Goal: Task Accomplishment & Management: Complete application form

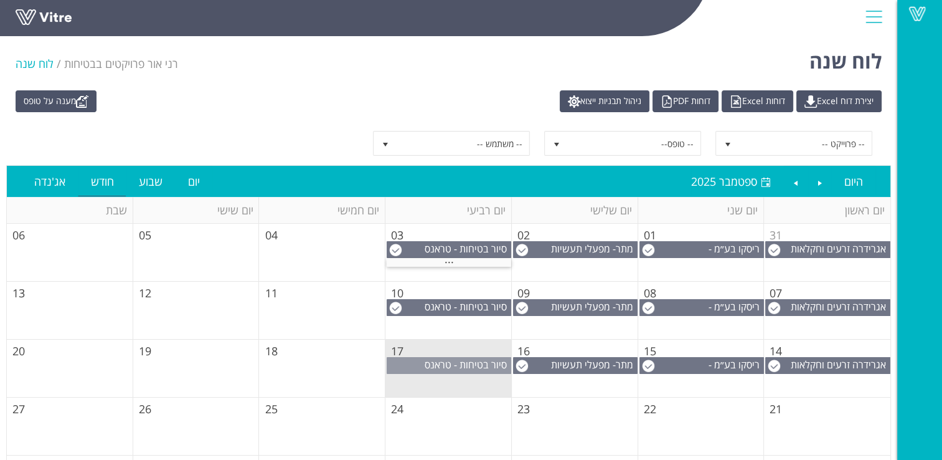
click at [455, 365] on span "סיור בטיחות - טראנס אלקטריק שוהם" at bounding box center [468, 370] width 86 height 27
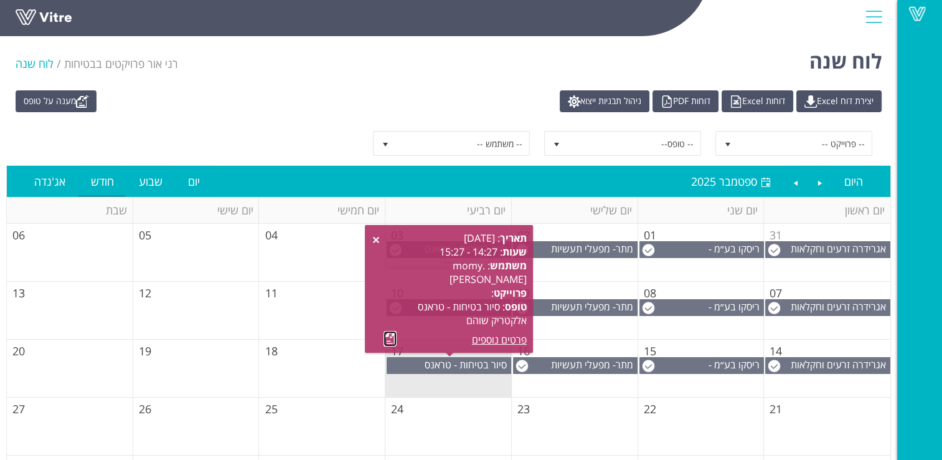
click at [389, 337] on link at bounding box center [390, 339] width 13 height 16
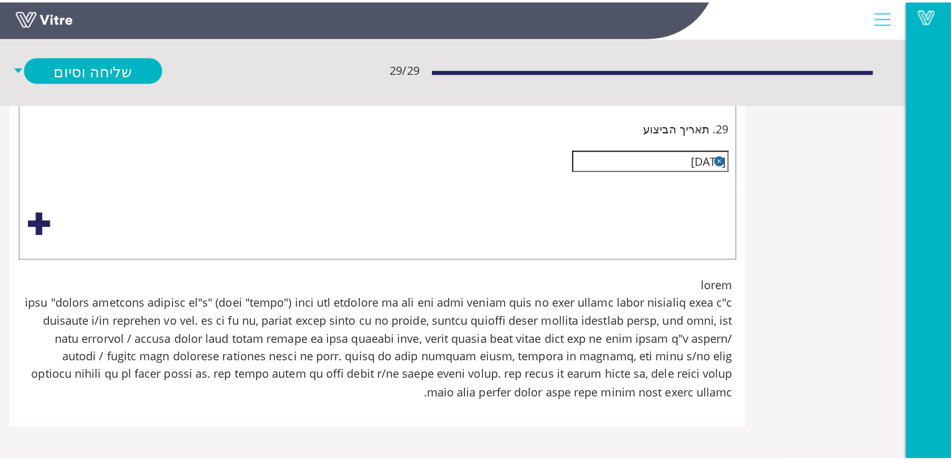
scroll to position [6725, 0]
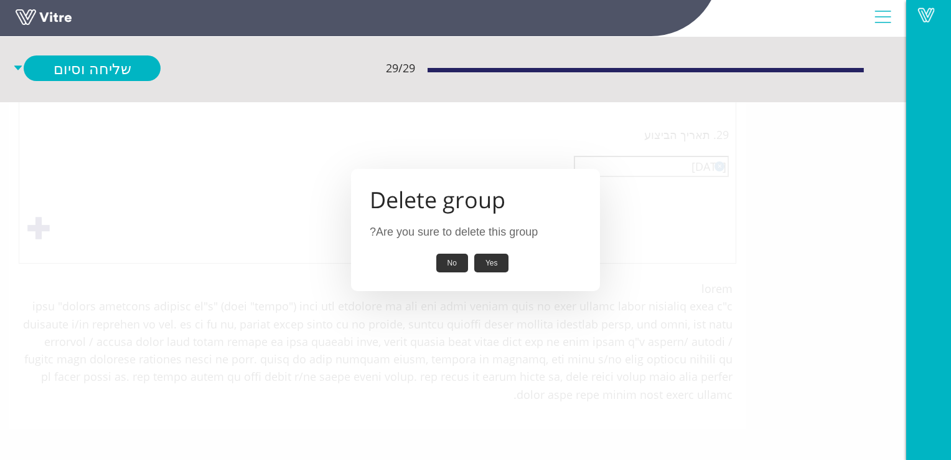
click at [498, 257] on button "Yes" at bounding box center [491, 262] width 35 height 19
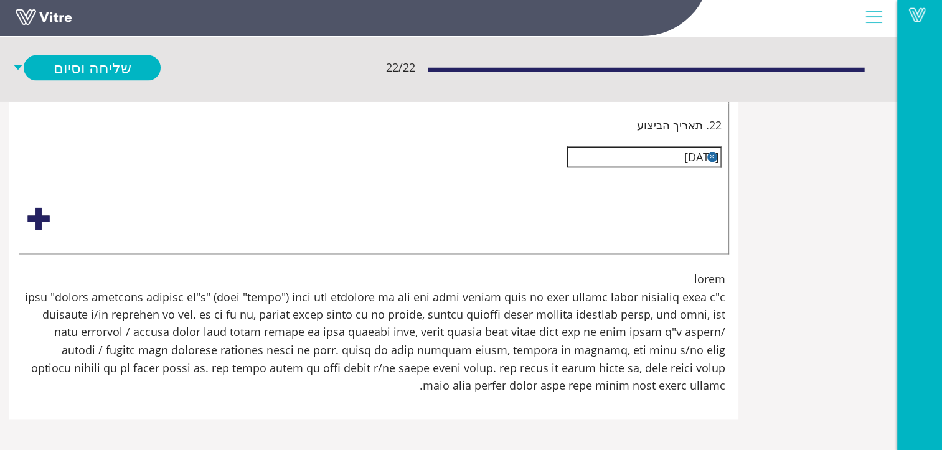
scroll to position [6215, 0]
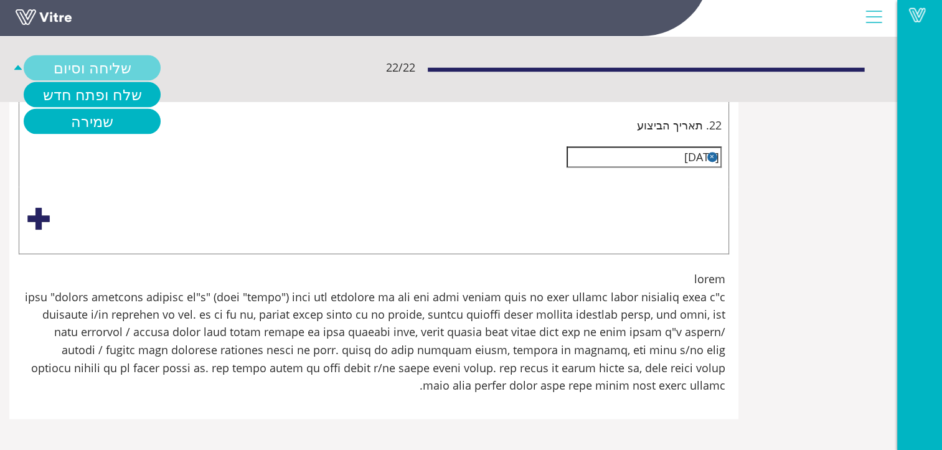
click at [111, 65] on link "שליחה וסיום" at bounding box center [92, 68] width 137 height 26
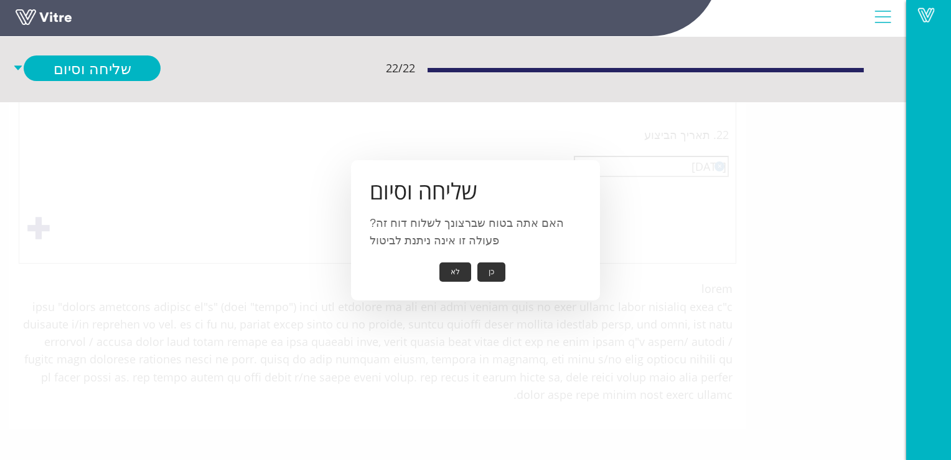
click at [487, 273] on button "כן" at bounding box center [492, 271] width 28 height 19
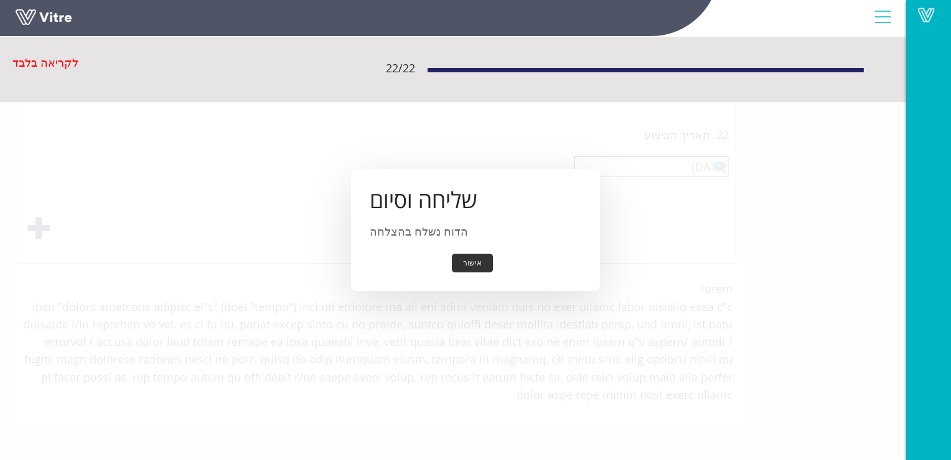
click at [478, 260] on button "אישור" at bounding box center [472, 262] width 41 height 19
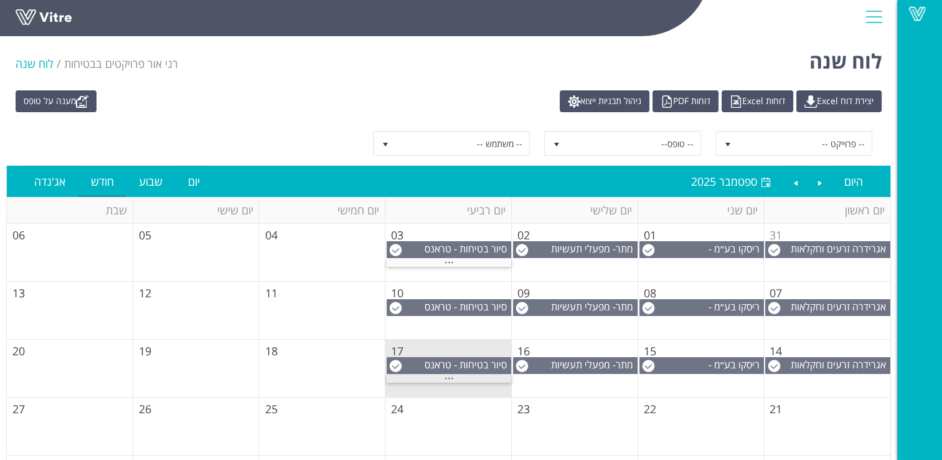
click at [451, 374] on span "..." at bounding box center [449, 375] width 9 height 14
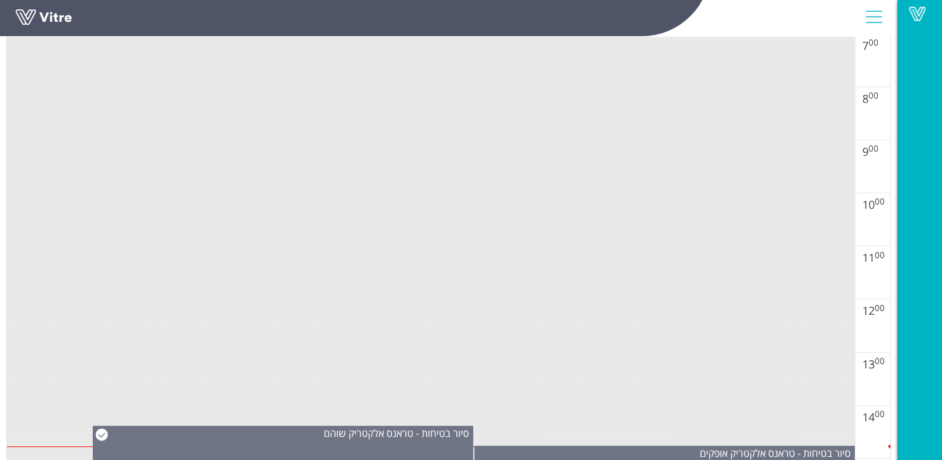
scroll to position [809, 0]
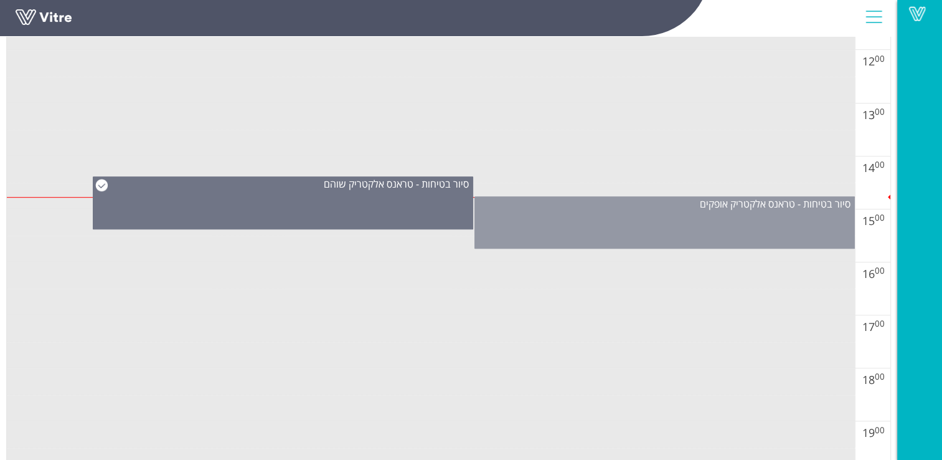
click at [692, 219] on div "סיור בטיחות - טראנס אלקטריק אופקים" at bounding box center [664, 222] width 380 height 52
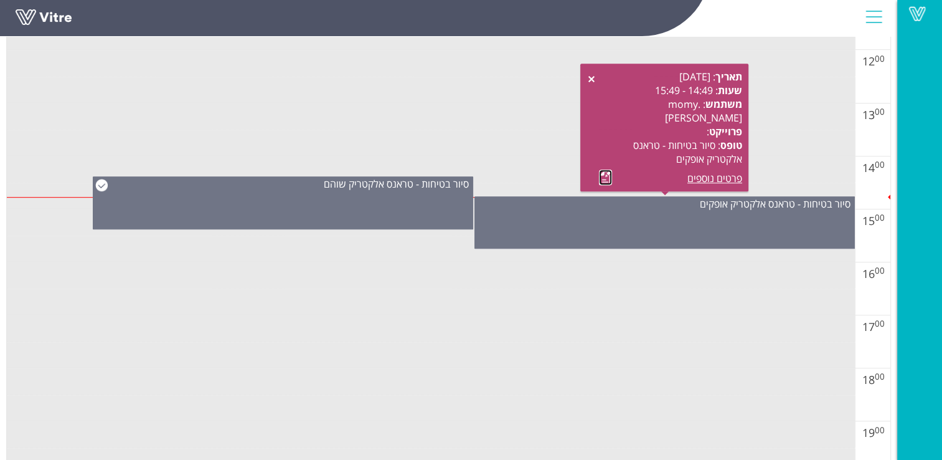
click at [607, 174] on link at bounding box center [605, 177] width 13 height 16
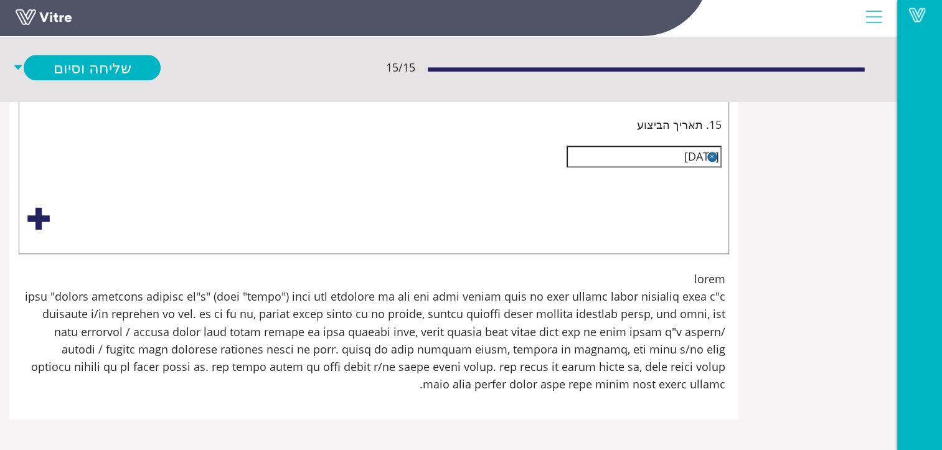
scroll to position [6060, 0]
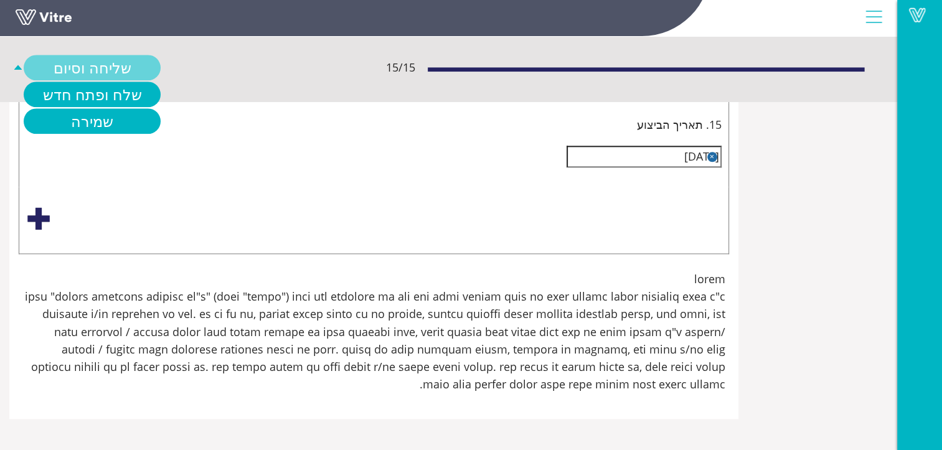
click at [111, 66] on link "שליחה וסיום" at bounding box center [92, 68] width 137 height 26
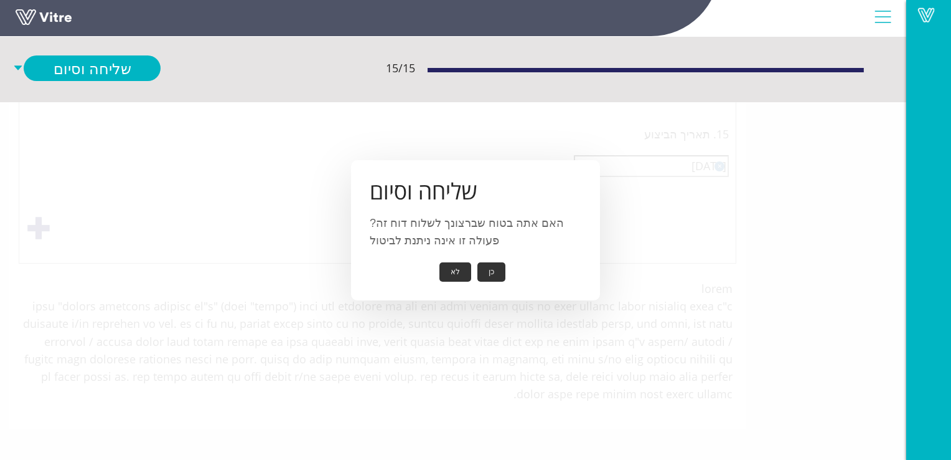
click at [491, 268] on button "כן" at bounding box center [492, 271] width 28 height 19
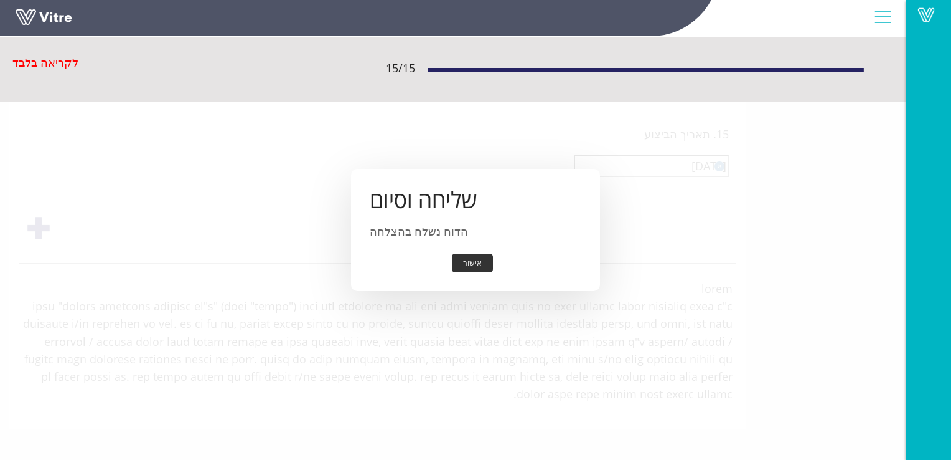
click at [474, 265] on button "אישור" at bounding box center [472, 262] width 41 height 19
